Goal: Information Seeking & Learning: Learn about a topic

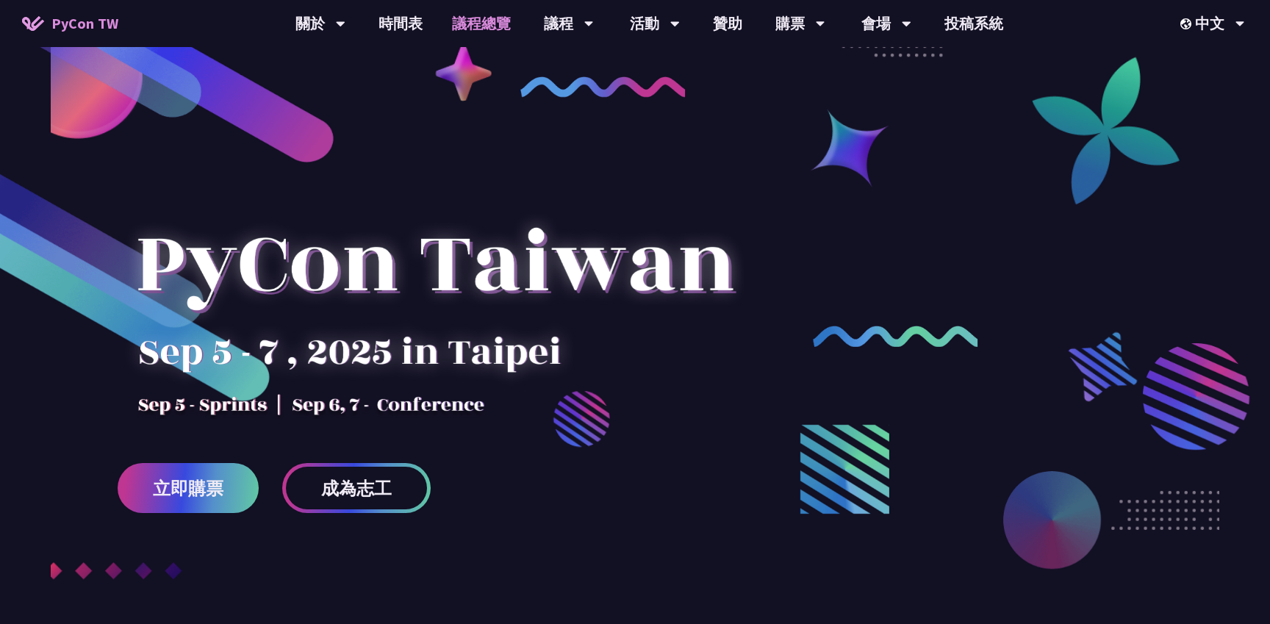
click at [484, 27] on link "議程總覽" at bounding box center [481, 23] width 88 height 47
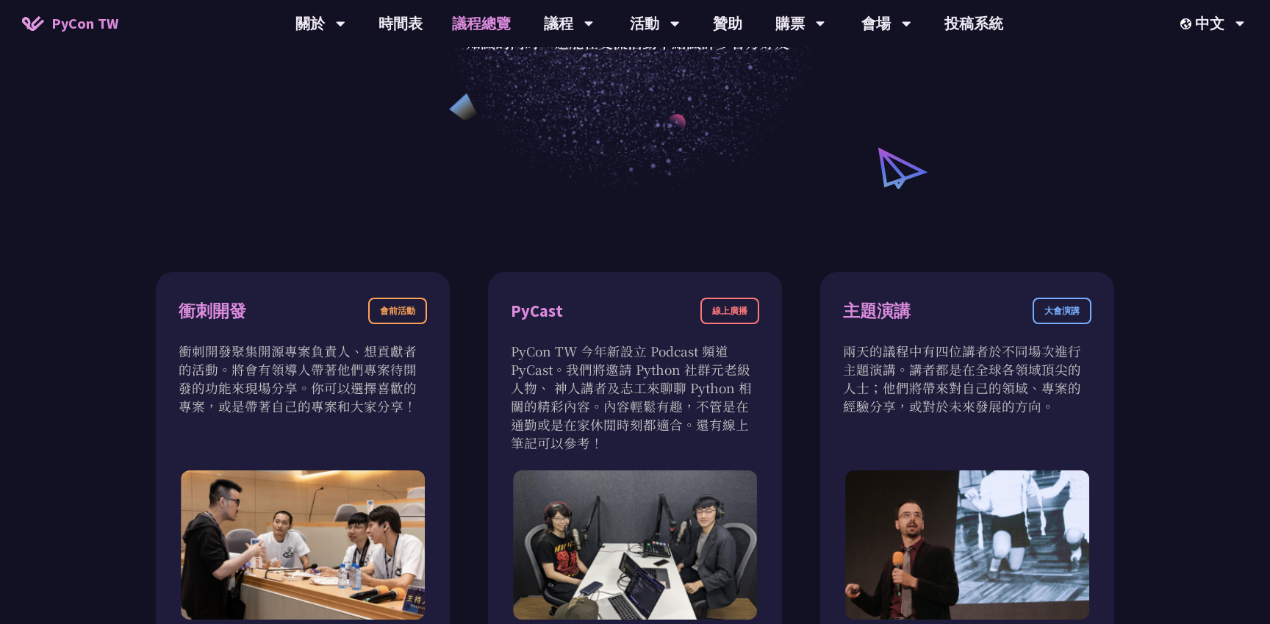
scroll to position [392, 0]
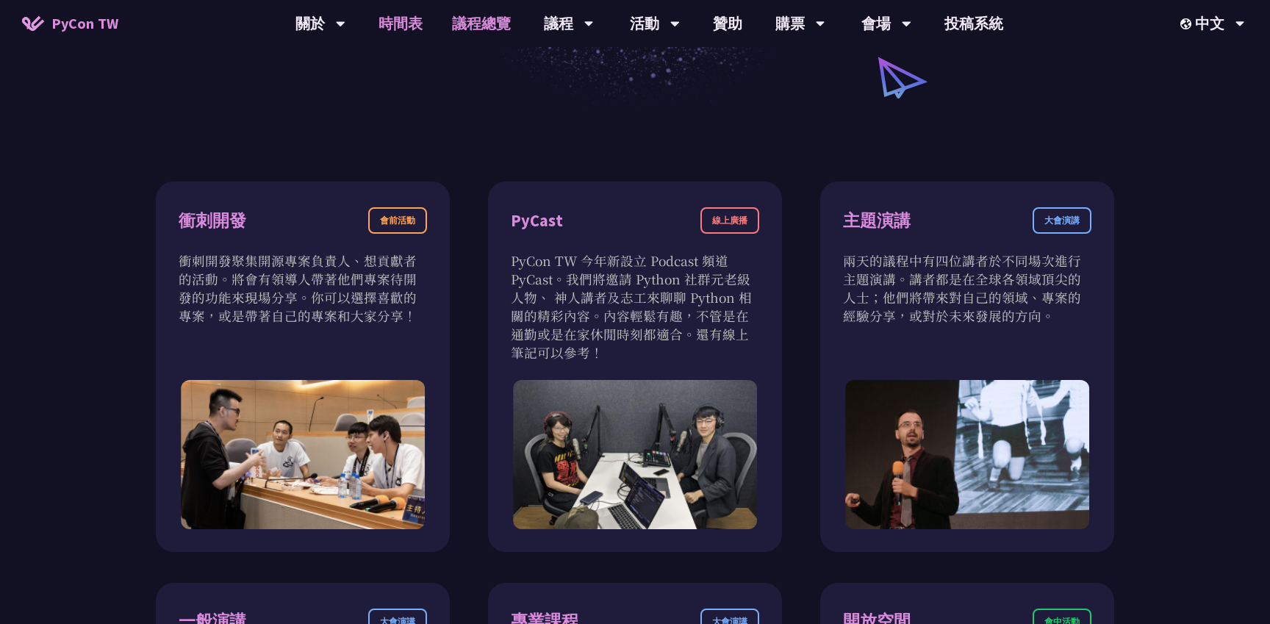
click at [415, 25] on link "時間表" at bounding box center [400, 23] width 73 height 47
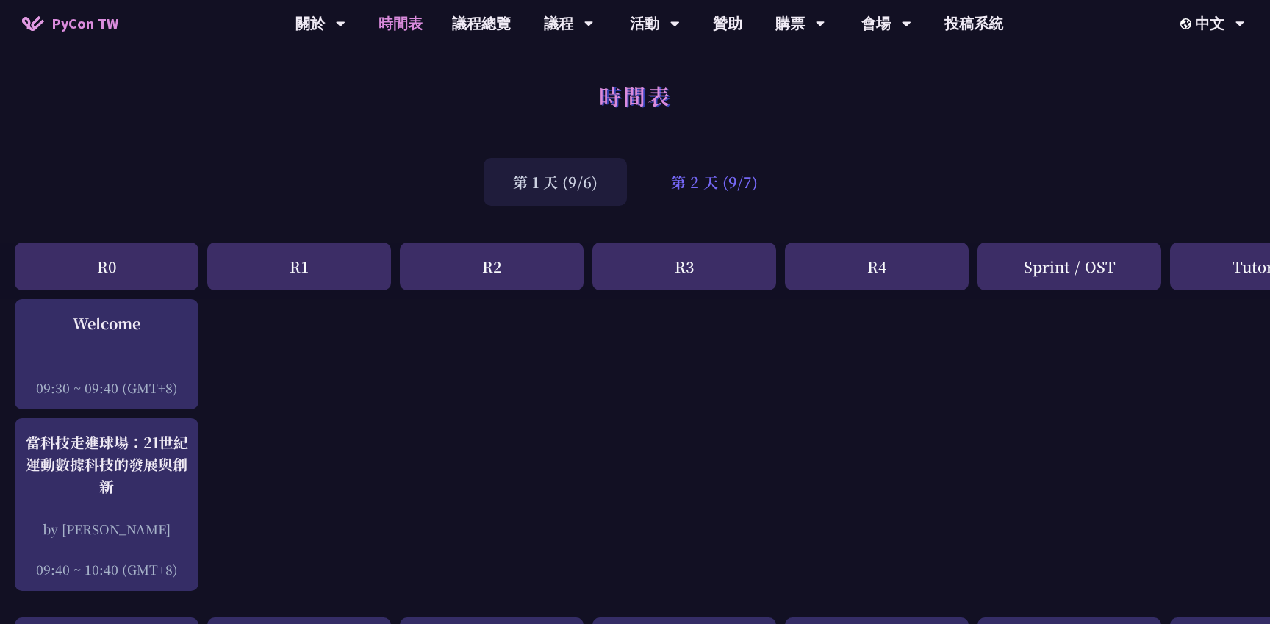
click at [712, 173] on div "第 2 天 (9/7)" at bounding box center [715, 182] width 146 height 48
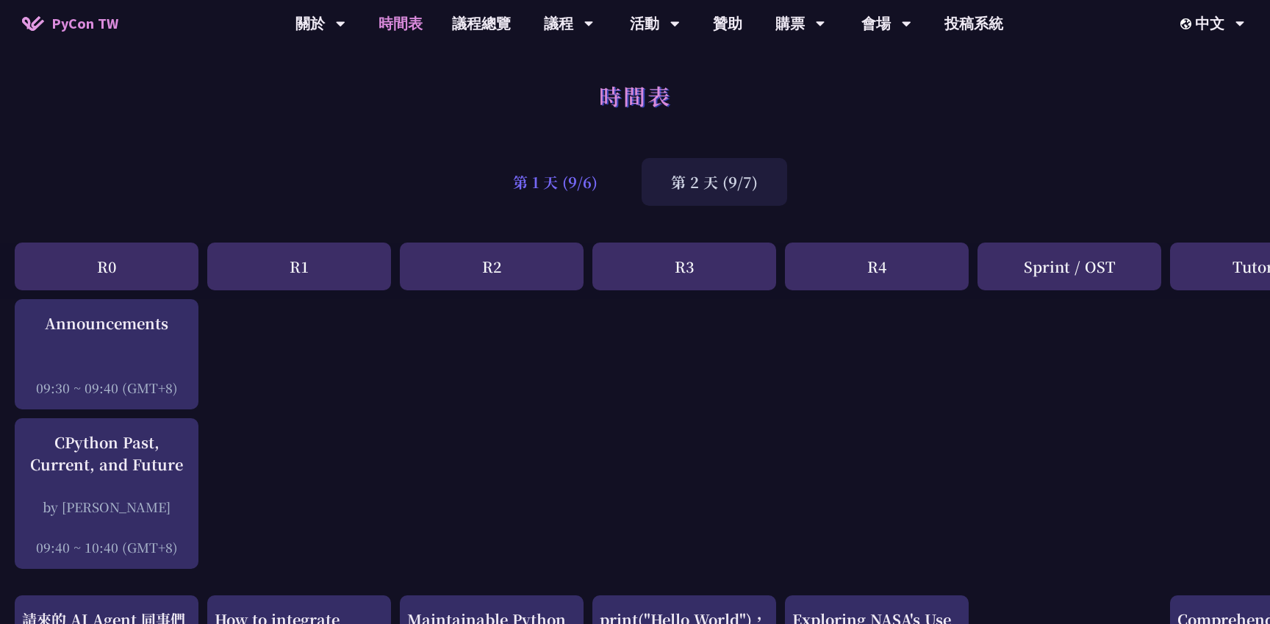
click at [577, 183] on div "第 1 天 (9/6)" at bounding box center [555, 182] width 143 height 48
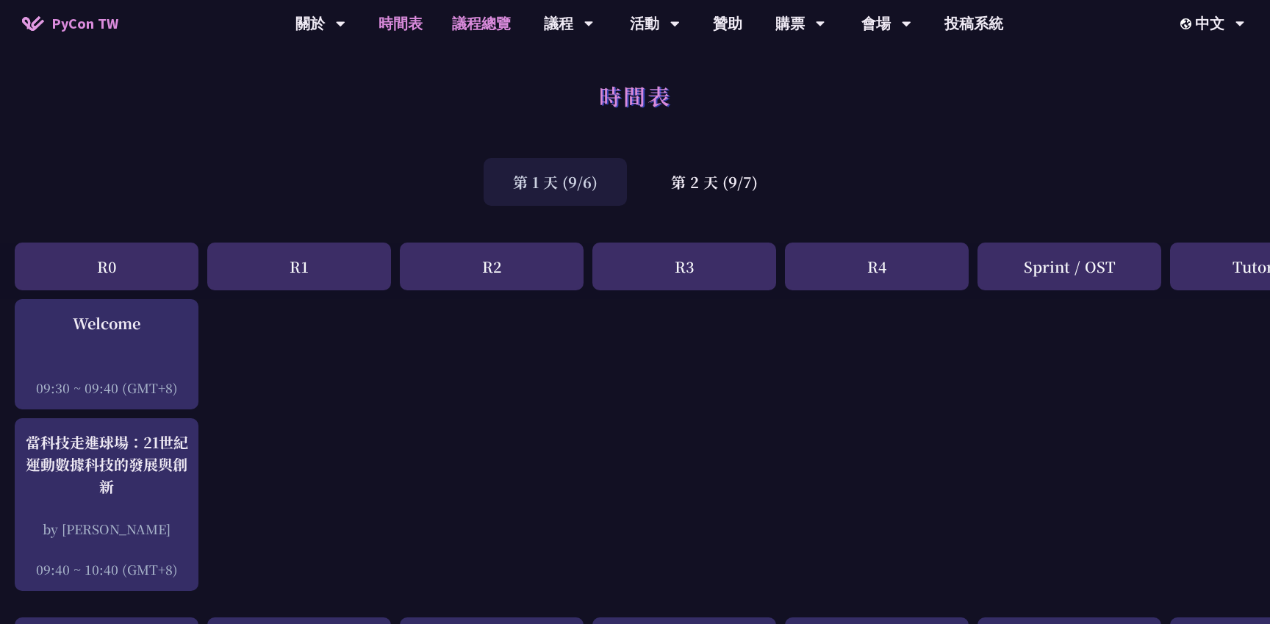
click at [448, 27] on link "議程總覽" at bounding box center [481, 23] width 88 height 47
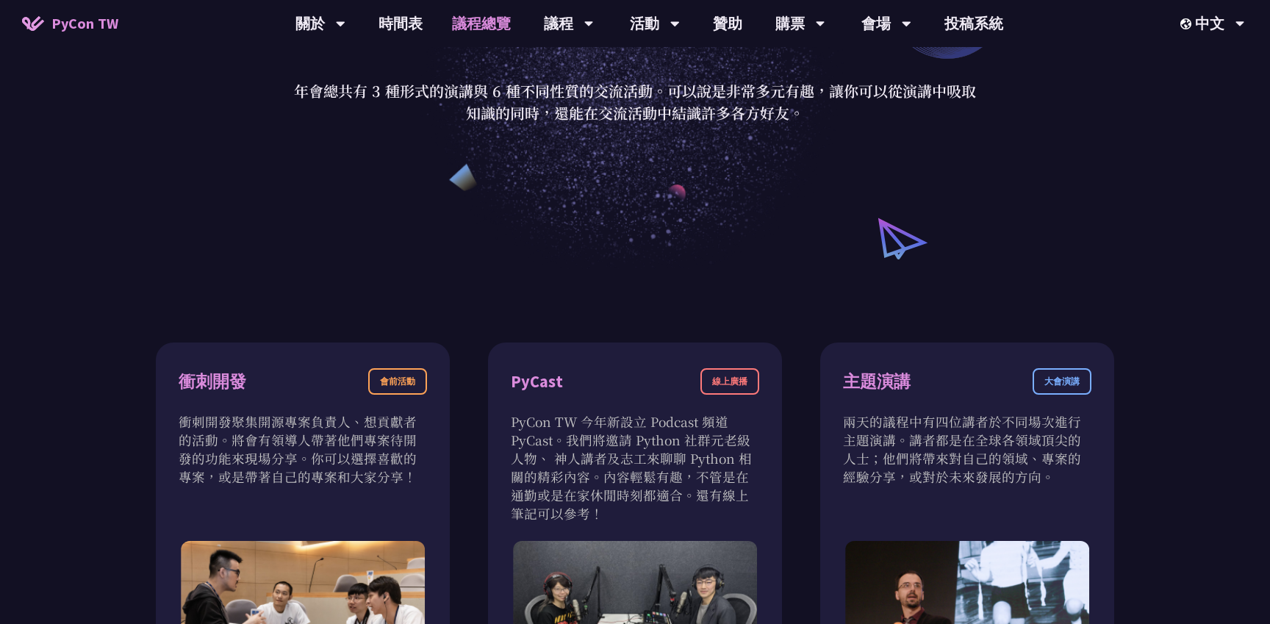
scroll to position [362, 0]
